Goal: Check status

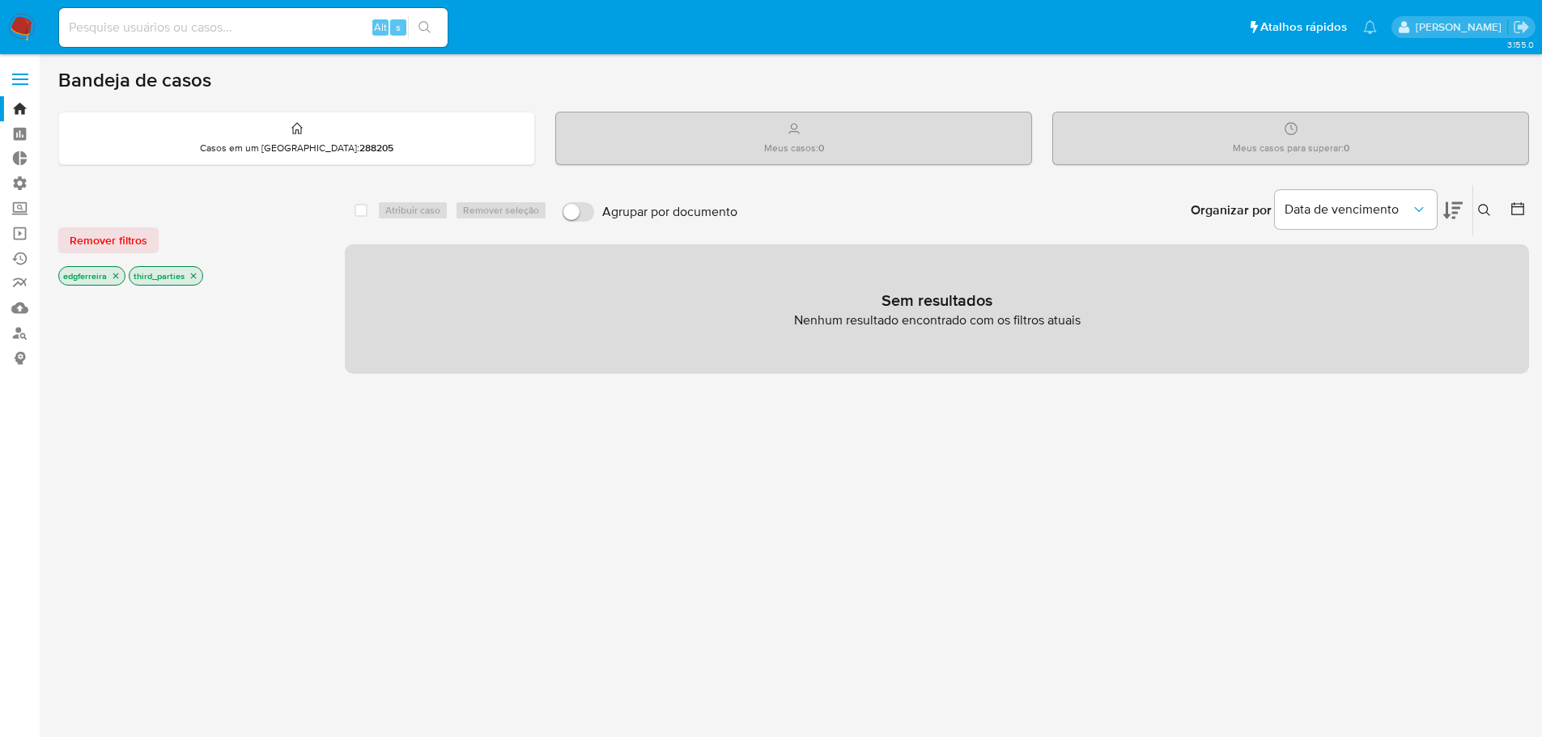
click at [181, 28] on input at bounding box center [253, 27] width 389 height 21
click at [130, 28] on input at bounding box center [253, 27] width 389 height 21
click at [240, 41] on div "Alt s" at bounding box center [253, 27] width 389 height 39
click at [236, 25] on input at bounding box center [253, 27] width 389 height 21
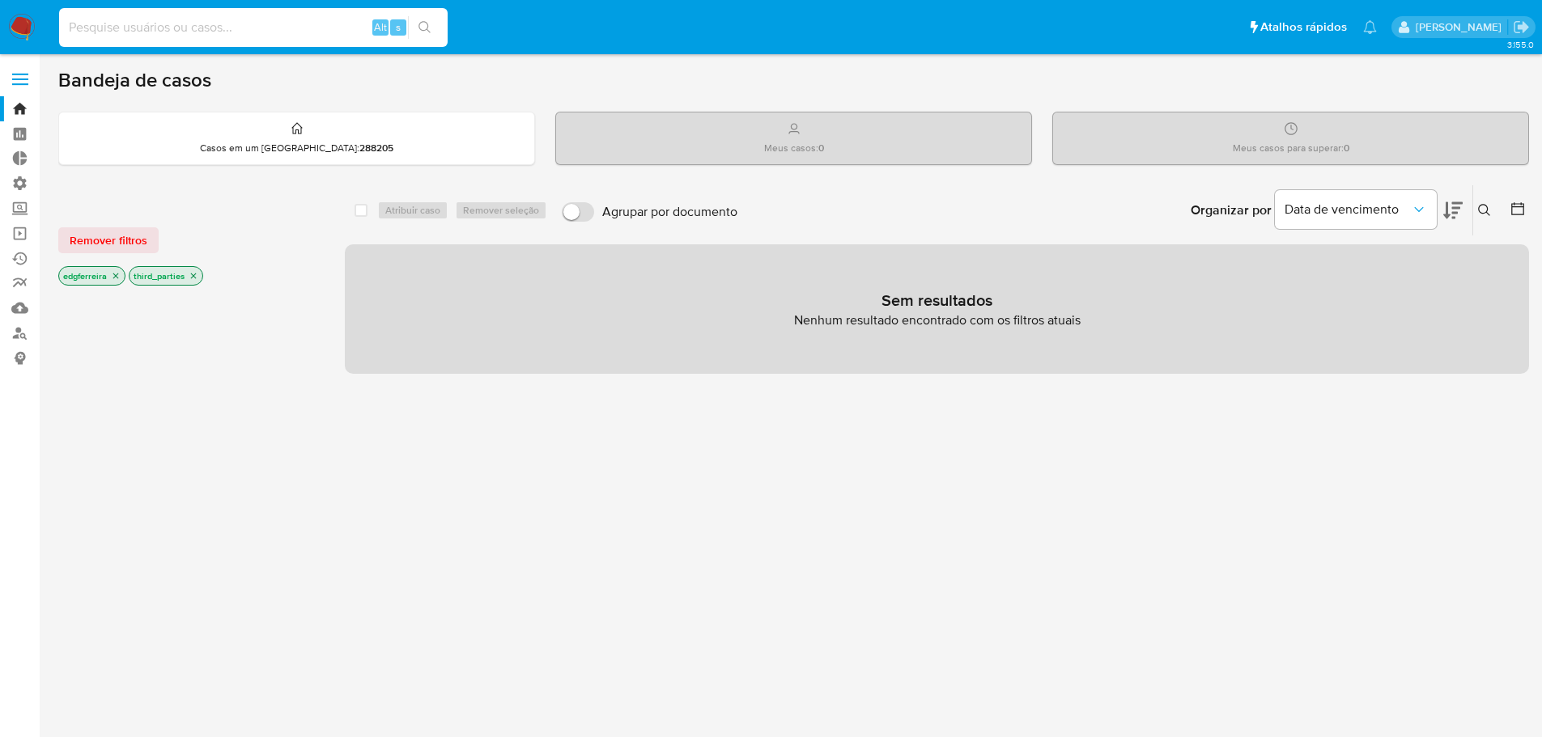
paste input "2623772845"
type input "2623772845"
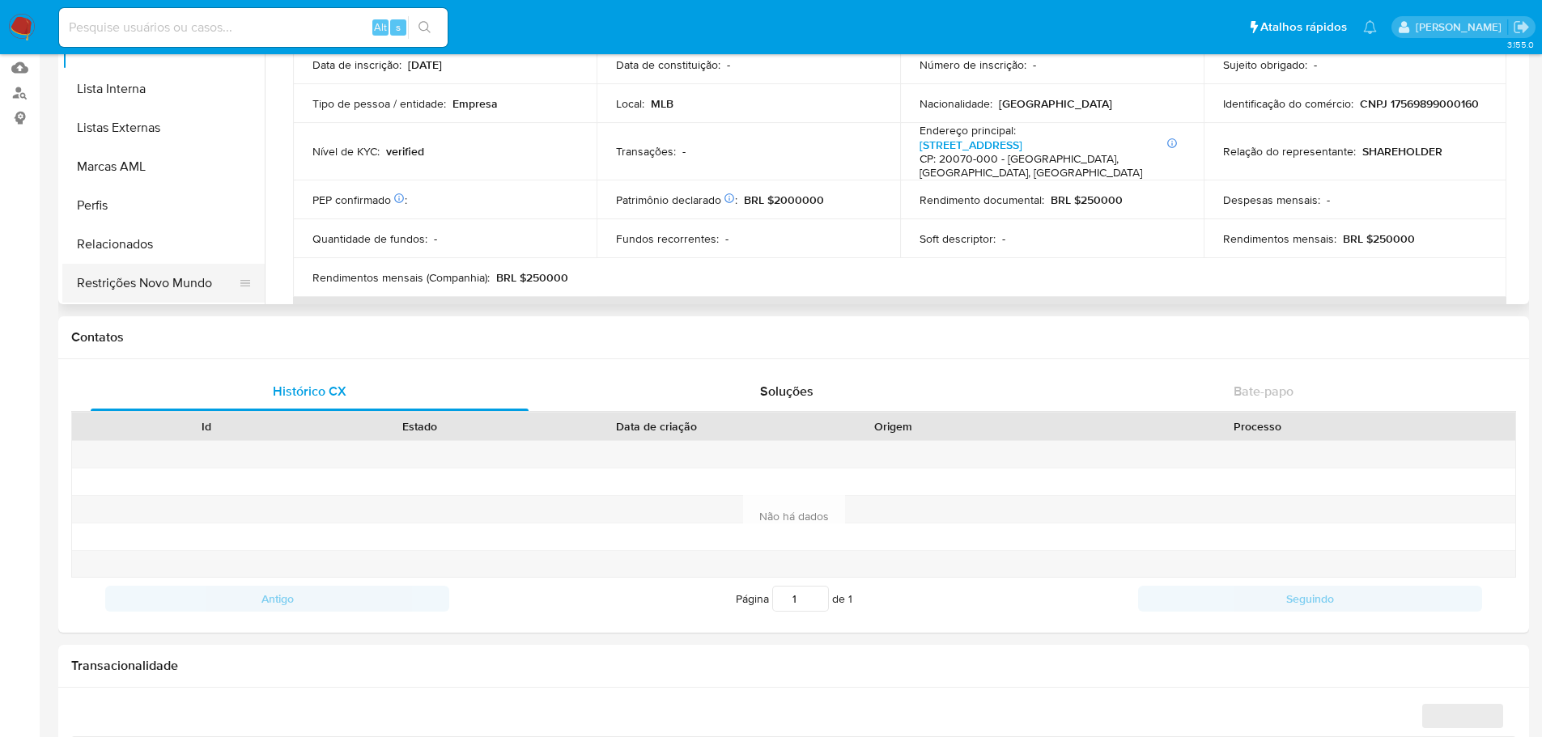
scroll to position [243, 0]
select select "10"
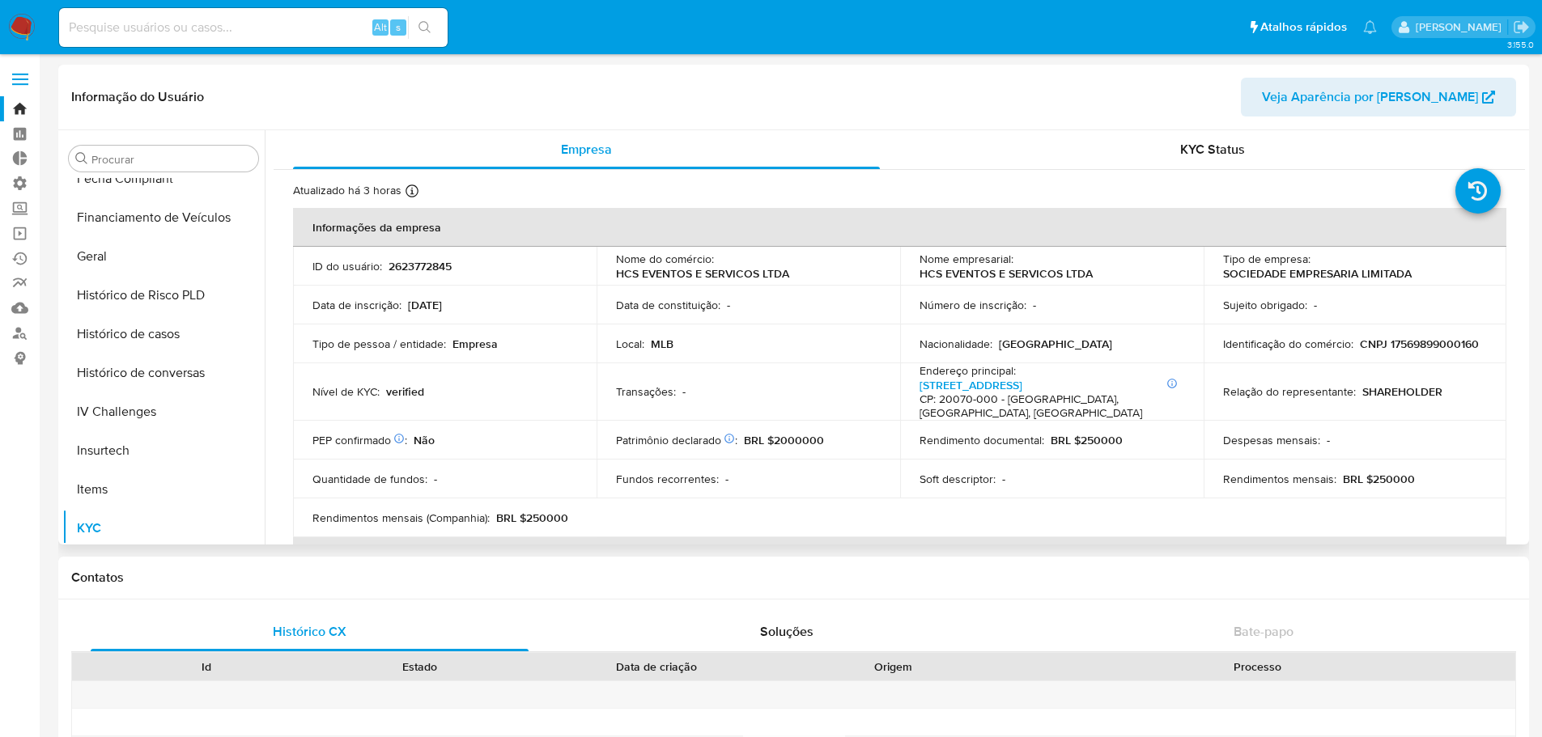
scroll to position [489, 0]
click at [150, 332] on button "Histórico de casos" at bounding box center [156, 330] width 189 height 39
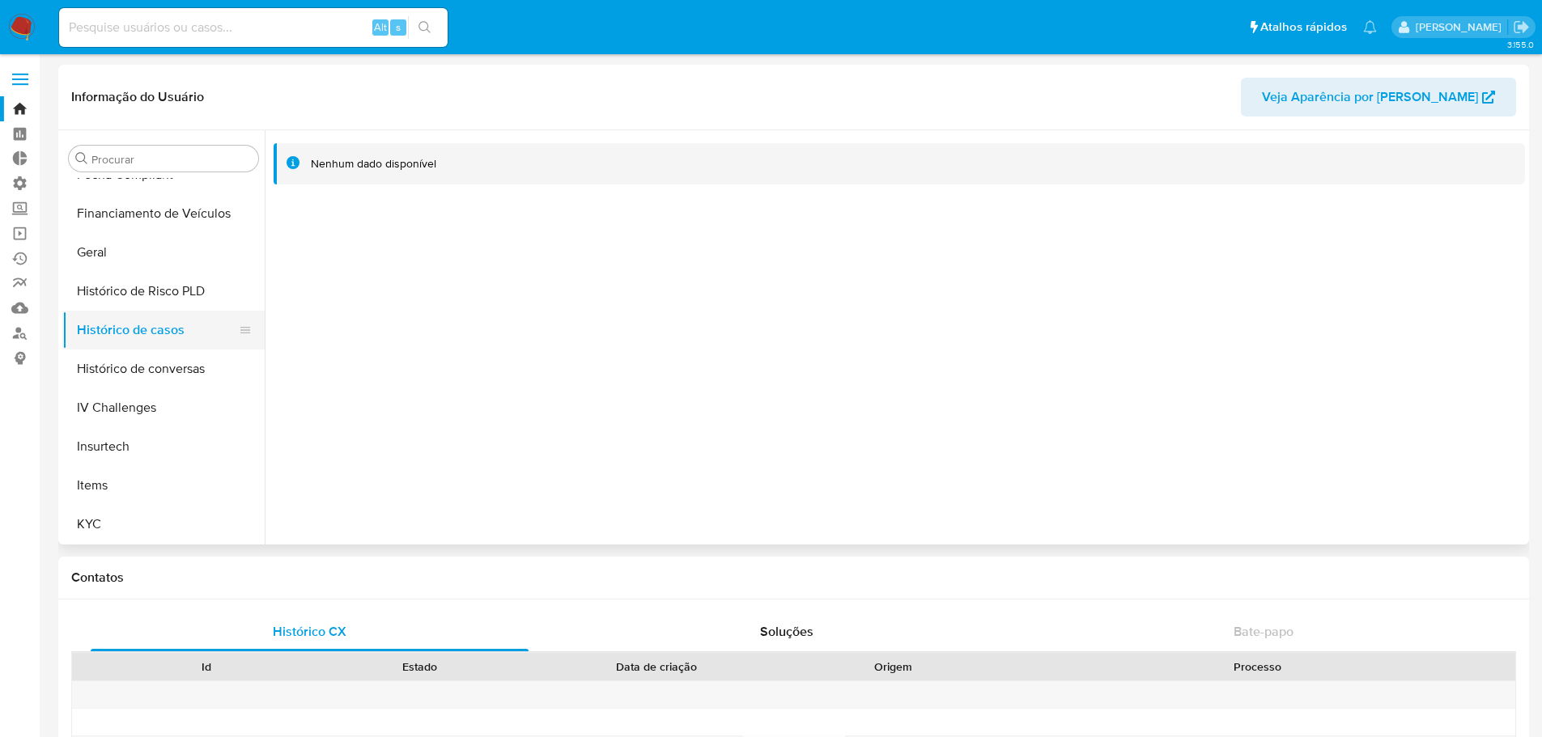
click at [151, 325] on button "Histórico de casos" at bounding box center [156, 330] width 189 height 39
